Goal: Task Accomplishment & Management: Complete application form

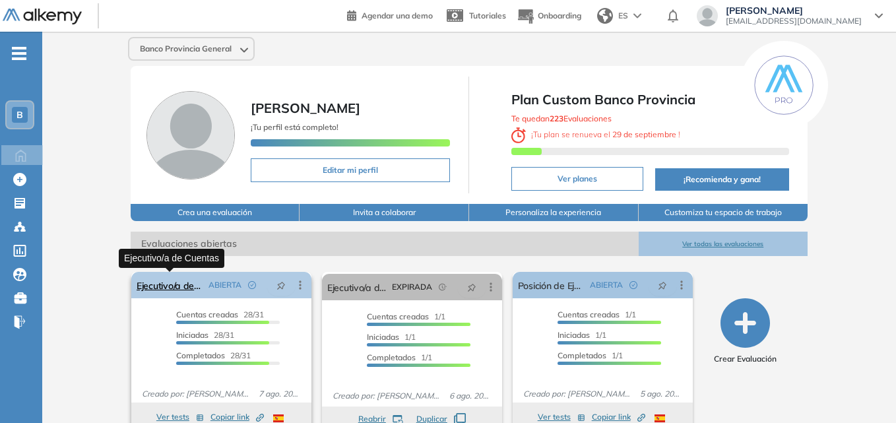
click at [185, 286] on link "Ejecutivo/a de Cuentas" at bounding box center [170, 285] width 67 height 26
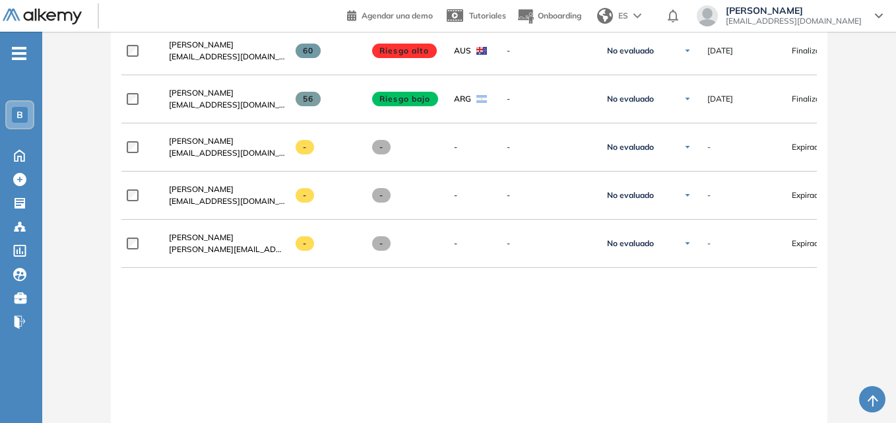
scroll to position [1656, 0]
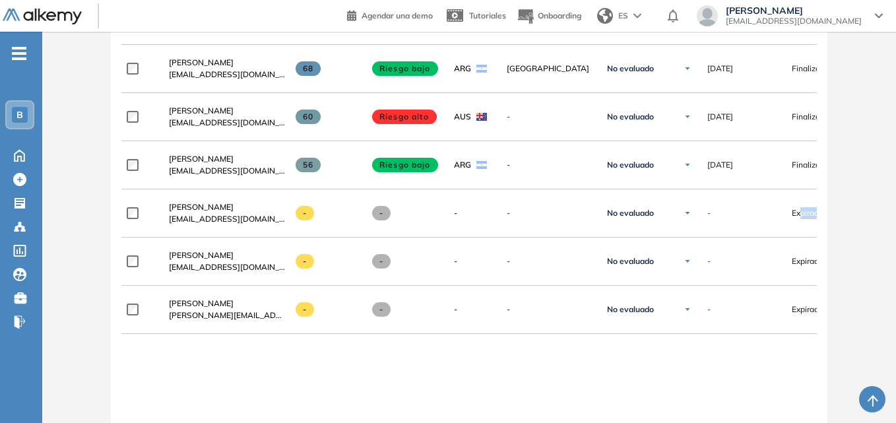
drag, startPoint x: 803, startPoint y: 216, endPoint x: 882, endPoint y: 215, distance: 79.2
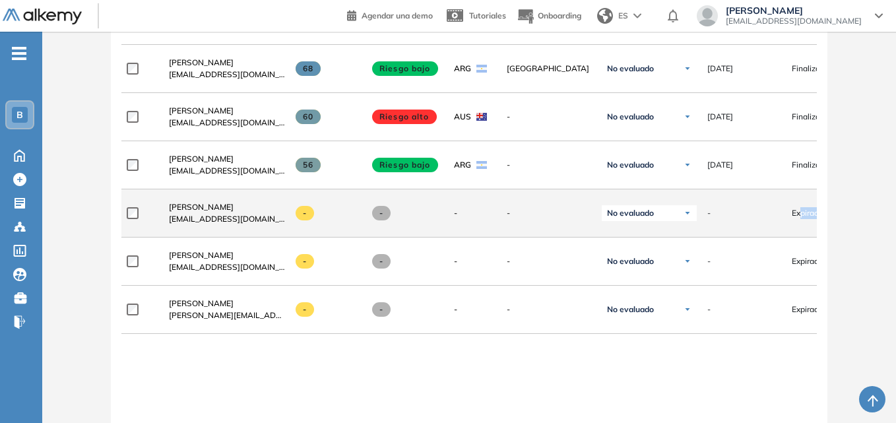
click at [817, 219] on span "Expirado" at bounding box center [808, 213] width 32 height 12
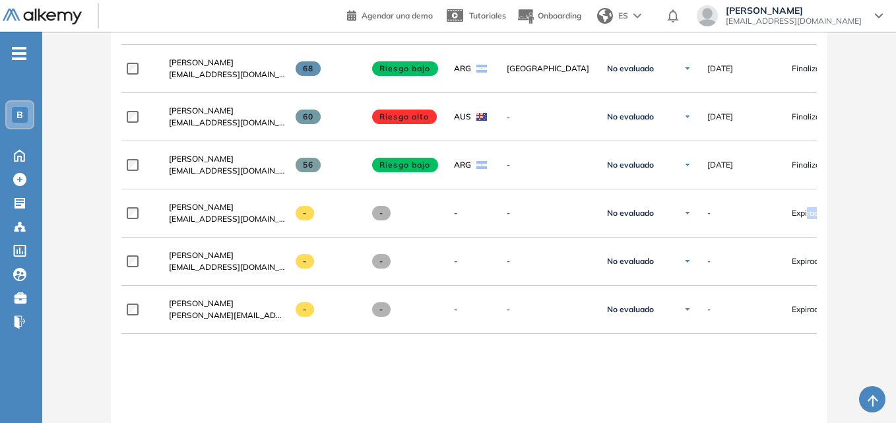
drag, startPoint x: 807, startPoint y: 218, endPoint x: 901, endPoint y: 213, distance: 93.9
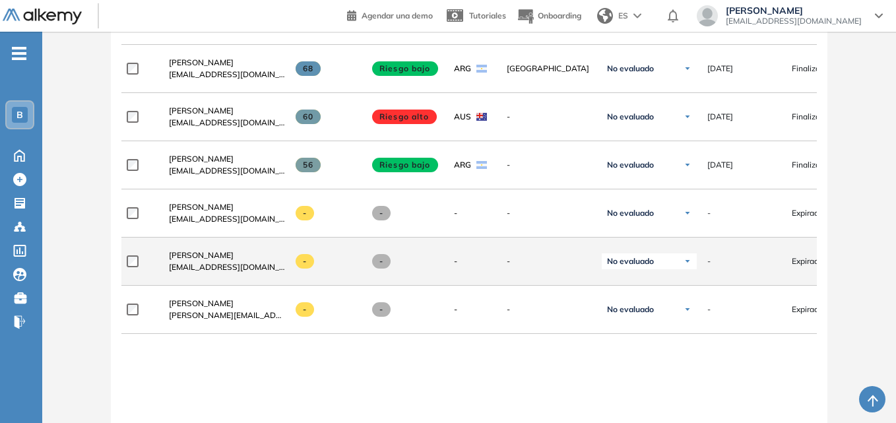
click at [809, 260] on span "Expirado" at bounding box center [808, 261] width 32 height 12
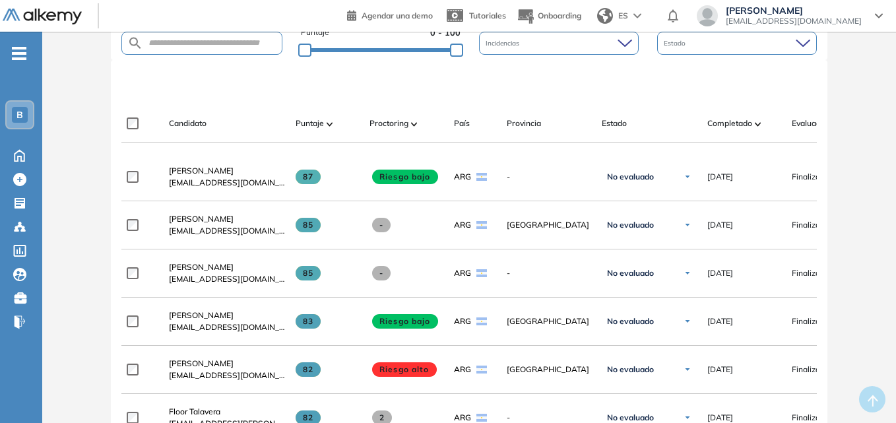
scroll to position [0, 0]
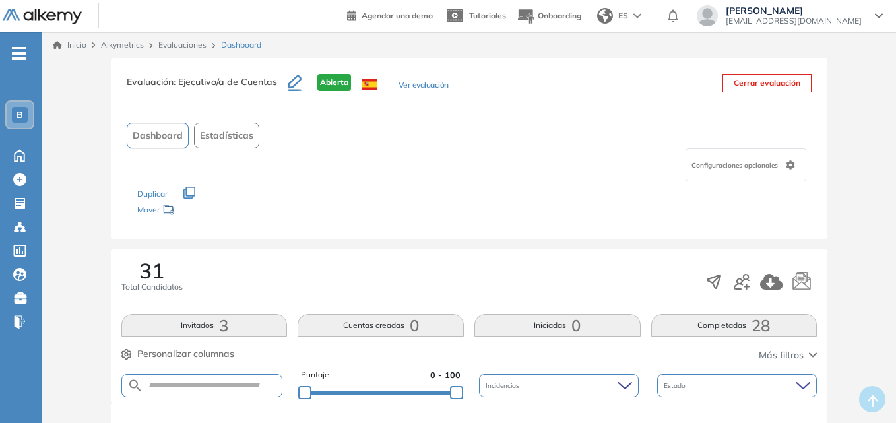
drag, startPoint x: 562, startPoint y: 258, endPoint x: 550, endPoint y: 258, distance: 12.5
drag, startPoint x: 550, startPoint y: 258, endPoint x: 484, endPoint y: 253, distance: 66.2
click at [481, 253] on div "31 Total Candidatos Invitados 3 Cuentas creadas 0 Iniciadas 0 Completadas 28 Pe…" at bounding box center [469, 326] width 717 height 153
drag, startPoint x: 494, startPoint y: 201, endPoint x: 463, endPoint y: 197, distance: 31.9
click at [463, 197] on div "Los siguientes tests ya no están disponibles o tienen una nueva versión Revisa …" at bounding box center [469, 203] width 664 height 42
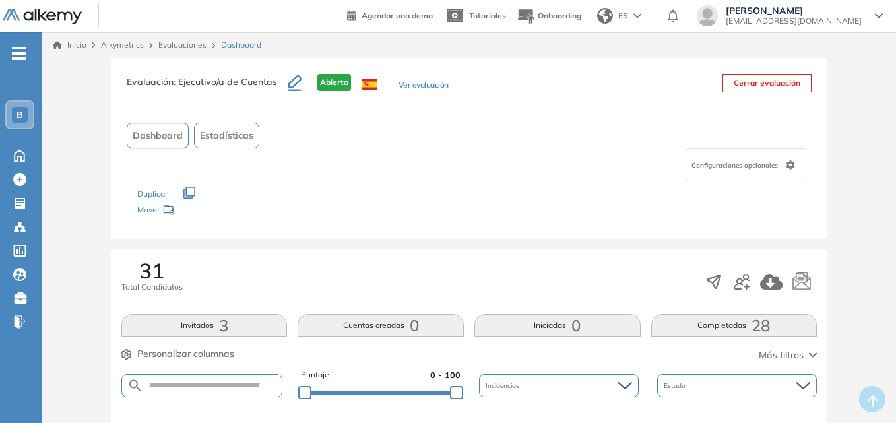
drag, startPoint x: 444, startPoint y: 160, endPoint x: 355, endPoint y: 162, distance: 89.1
click at [355, 162] on div "Configuraciones opcionales" at bounding box center [469, 165] width 685 height 33
drag, startPoint x: 542, startPoint y: 230, endPoint x: 472, endPoint y: 229, distance: 70.0
click at [472, 229] on div "Evaluación : Ejecutivo/a de Cuentas Abierta Ver evaluación Cerrar evaluación Da…" at bounding box center [469, 148] width 717 height 181
click at [742, 283] on icon "button" at bounding box center [742, 282] width 16 height 16
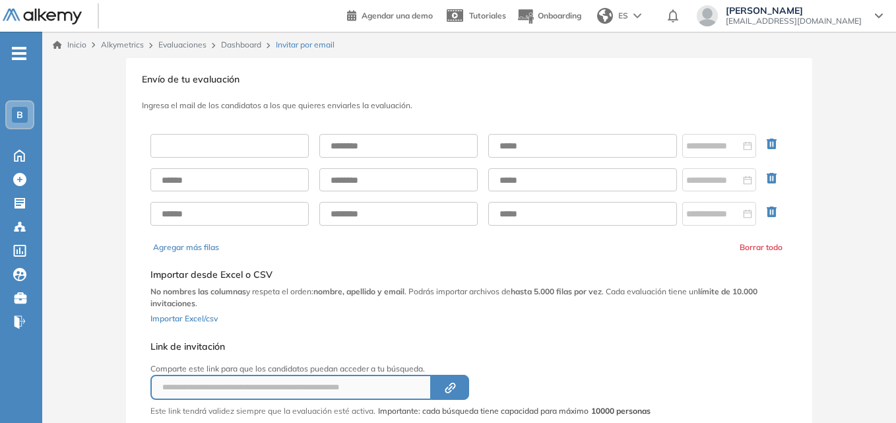
click at [252, 144] on input "text" at bounding box center [230, 146] width 158 height 24
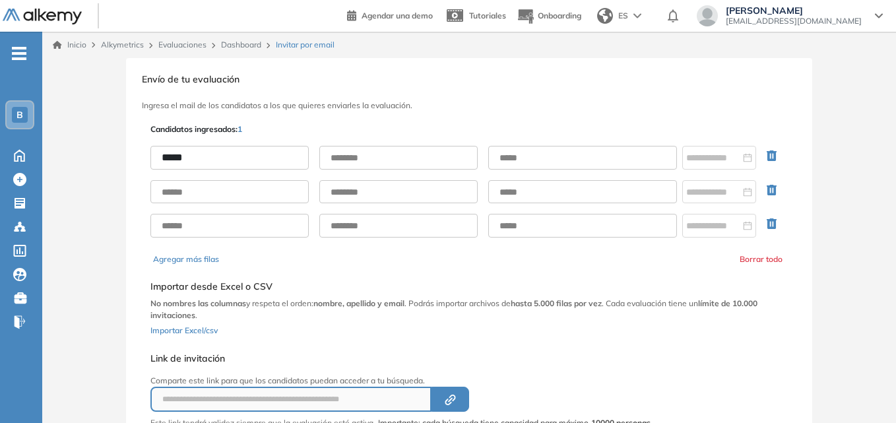
type input "*****"
type input "**********"
click at [610, 154] on input "text" at bounding box center [582, 158] width 189 height 24
click at [582, 102] on h3 "Ingresa el mail de los candidatos a los que quieres enviarles la evaluación." at bounding box center [469, 105] width 655 height 9
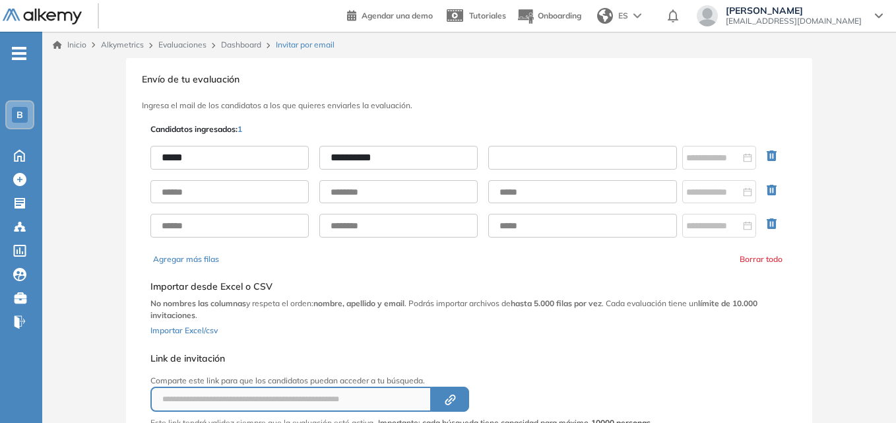
paste input "**********"
type input "**********"
click at [748, 156] on div at bounding box center [720, 158] width 66 height 15
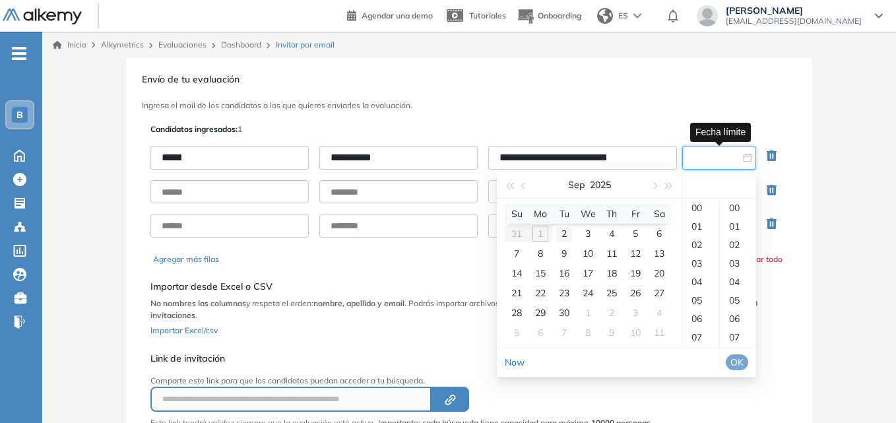
type input "**********"
click at [563, 235] on div "2" at bounding box center [564, 234] width 16 height 16
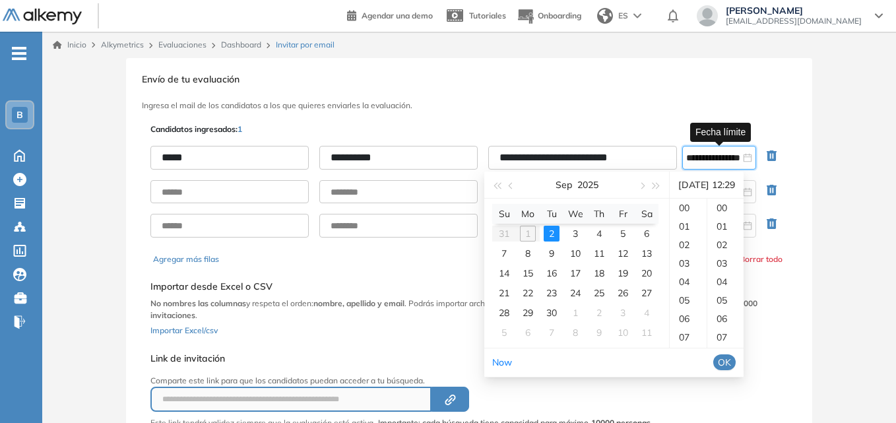
scroll to position [536, 0]
click at [687, 209] on div "12" at bounding box center [688, 208] width 37 height 18
click at [741, 224] on div "30" at bounding box center [726, 226] width 36 height 18
click at [736, 359] on button "OK" at bounding box center [725, 362] width 22 height 16
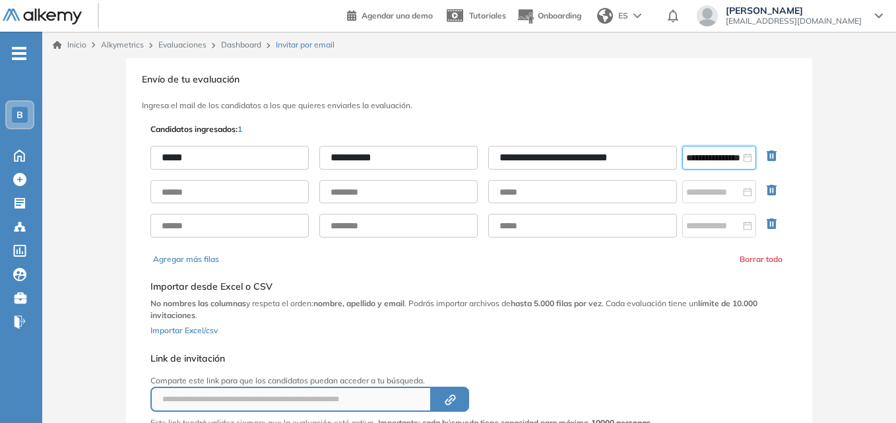
drag, startPoint x: 819, startPoint y: 325, endPoint x: 818, endPoint y: 313, distance: 12.6
click at [819, 324] on div "**********" at bounding box center [469, 274] width 854 height 433
click at [745, 158] on icon "close-circle" at bounding box center [747, 157] width 9 height 9
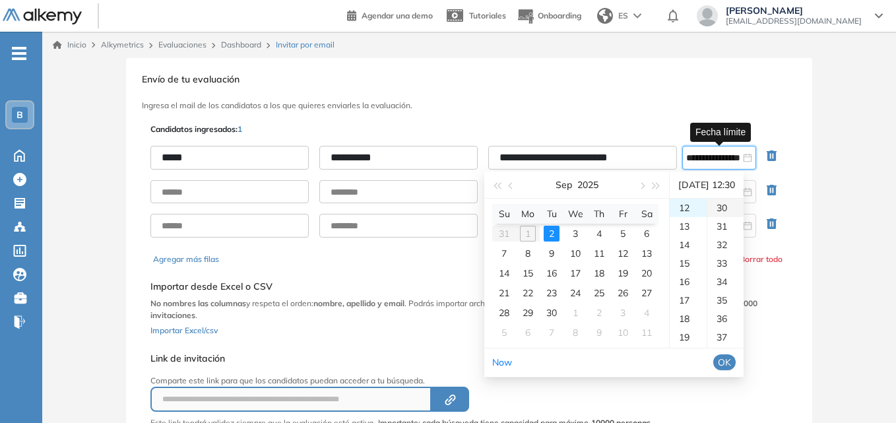
scroll to position [488, 0]
click at [736, 255] on div "29" at bounding box center [726, 255] width 36 height 18
type input "**********"
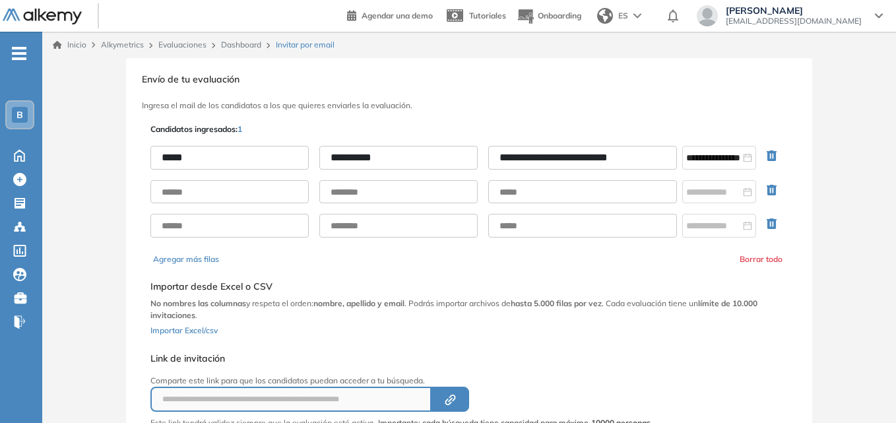
scroll to position [0, 0]
click at [842, 182] on div "**********" at bounding box center [469, 274] width 854 height 433
click at [729, 83] on h3 "Envío de tu evaluación" at bounding box center [469, 79] width 655 height 11
drag, startPoint x: 652, startPoint y: 86, endPoint x: 606, endPoint y: 88, distance: 46.2
click at [606, 88] on div "**********" at bounding box center [469, 274] width 687 height 433
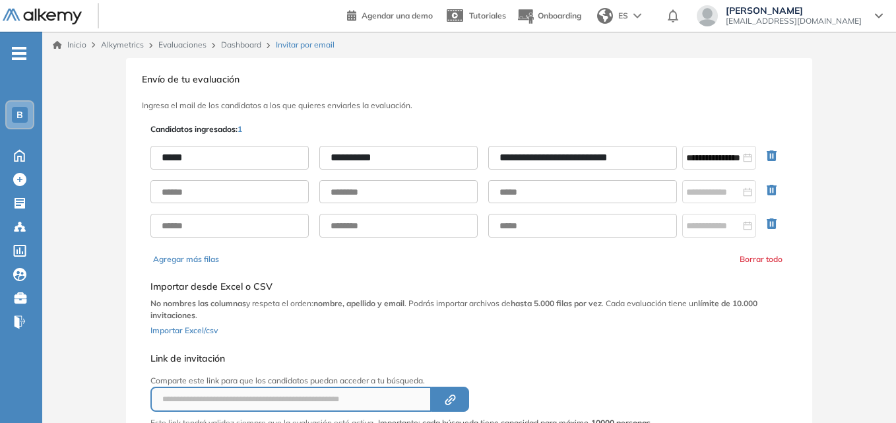
scroll to position [100, 0]
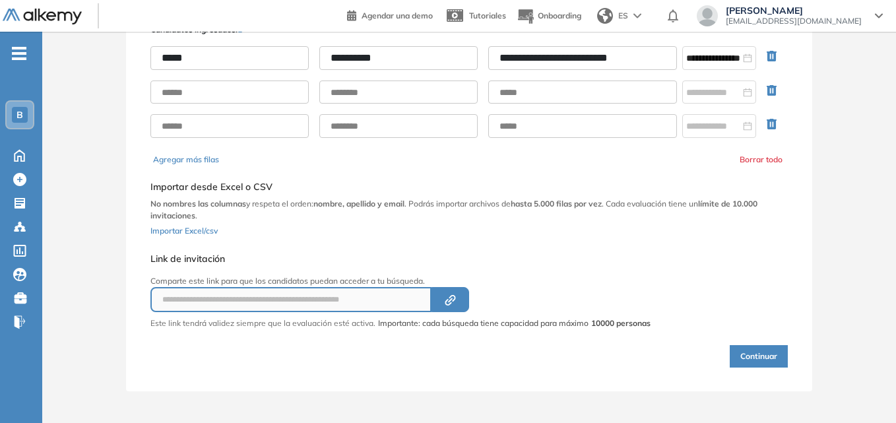
click at [760, 356] on button "Continuar" at bounding box center [759, 356] width 58 height 22
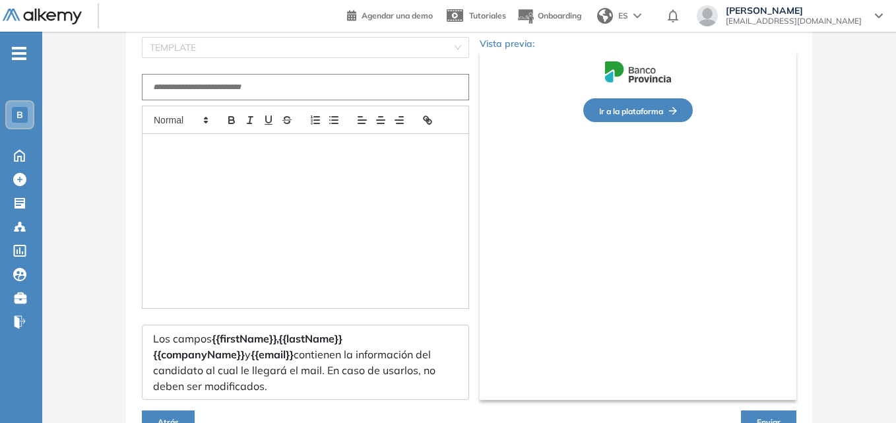
type input "**********"
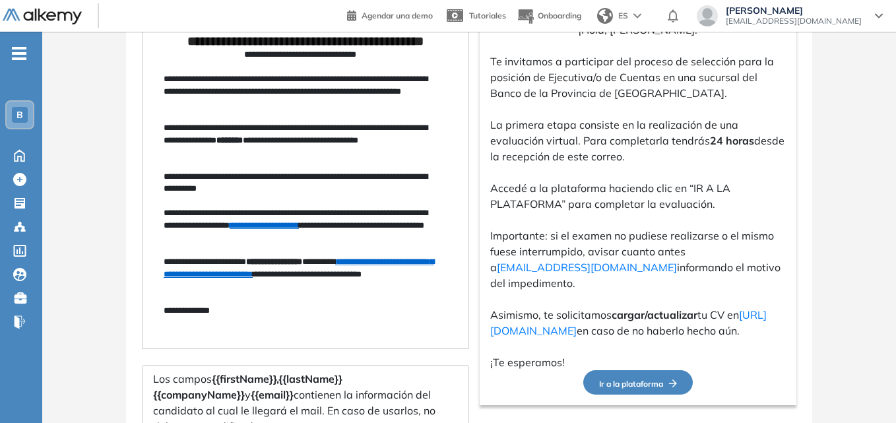
scroll to position [362, 0]
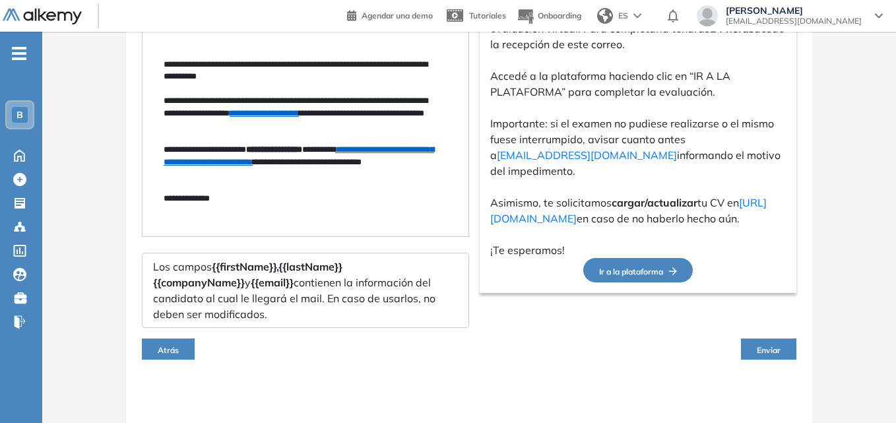
click at [776, 350] on span "Enviar" at bounding box center [769, 350] width 24 height 10
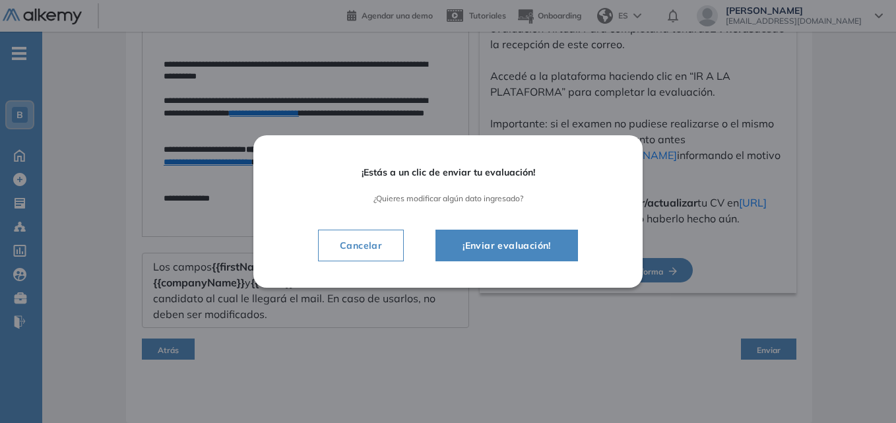
click at [534, 247] on span "¡Enviar evaluación!" at bounding box center [507, 246] width 110 height 16
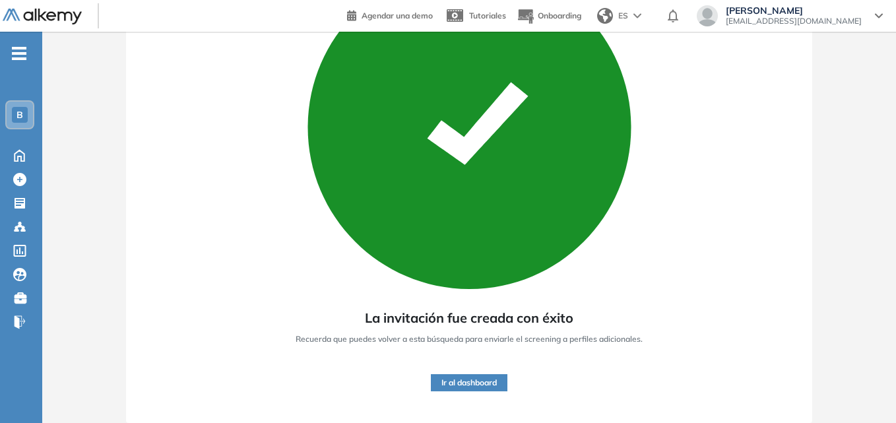
click at [502, 382] on button "Ir al dashboard" at bounding box center [469, 382] width 77 height 17
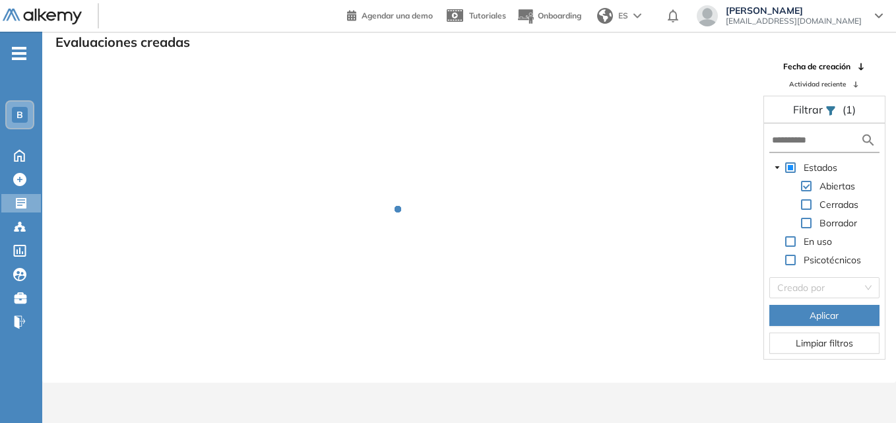
scroll to position [32, 0]
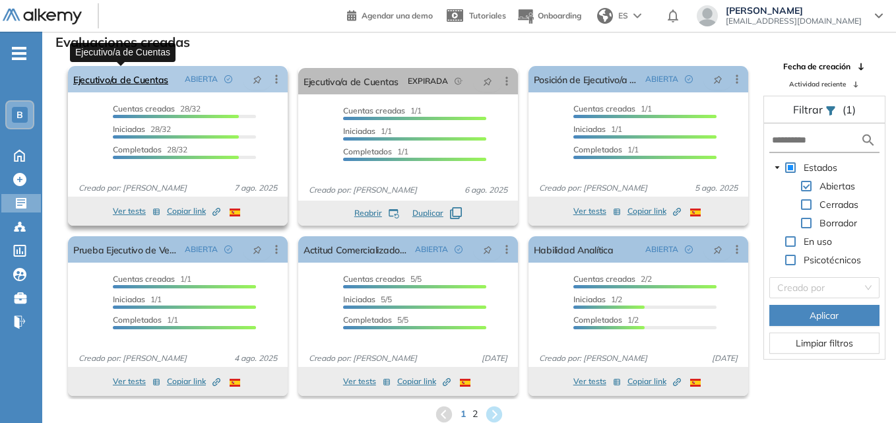
click at [96, 79] on link "Ejecutivo/a de Cuentas" at bounding box center [120, 79] width 95 height 26
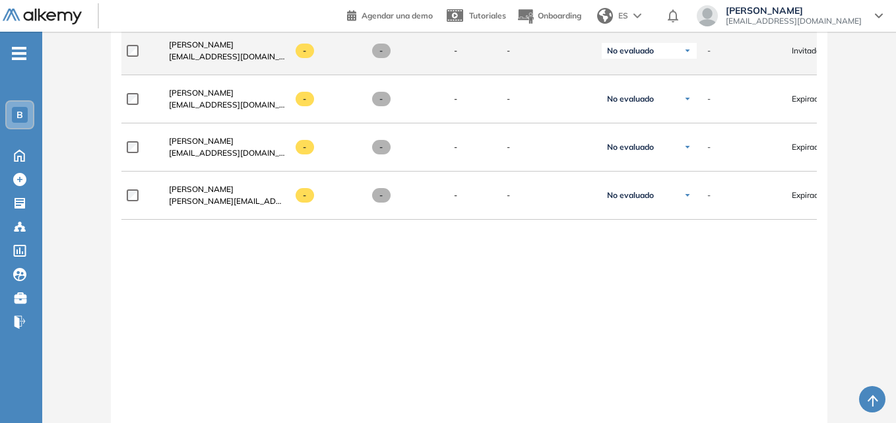
scroll to position [1686, 0]
